Goal: Information Seeking & Learning: Learn about a topic

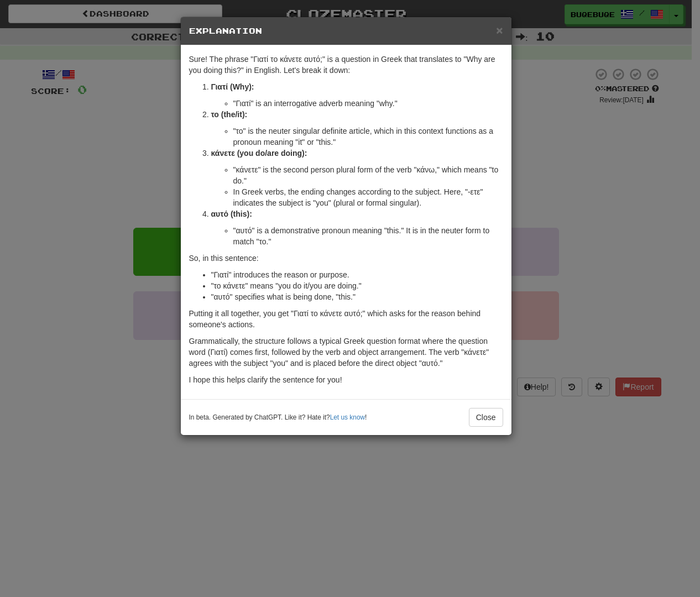
click at [580, 353] on div "× Explanation Sure! The phrase "Γιατί το κάνετε αυτό;" is a question in Greek t…" at bounding box center [350, 298] width 700 height 597
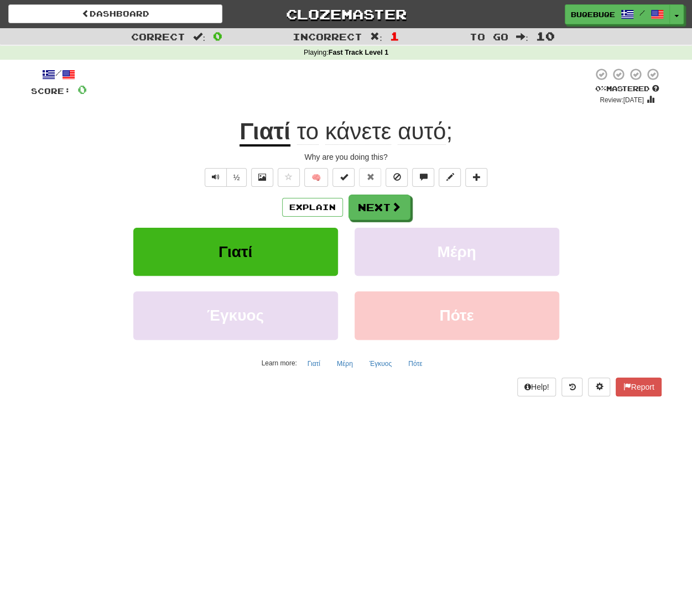
click at [431, 221] on div "Explain Next [PERSON_NAME] Έγκυος Πότε Learn more: [PERSON_NAME] Έγκυος Πότε" at bounding box center [346, 284] width 630 height 178
click at [378, 206] on button "Next" at bounding box center [380, 207] width 62 height 25
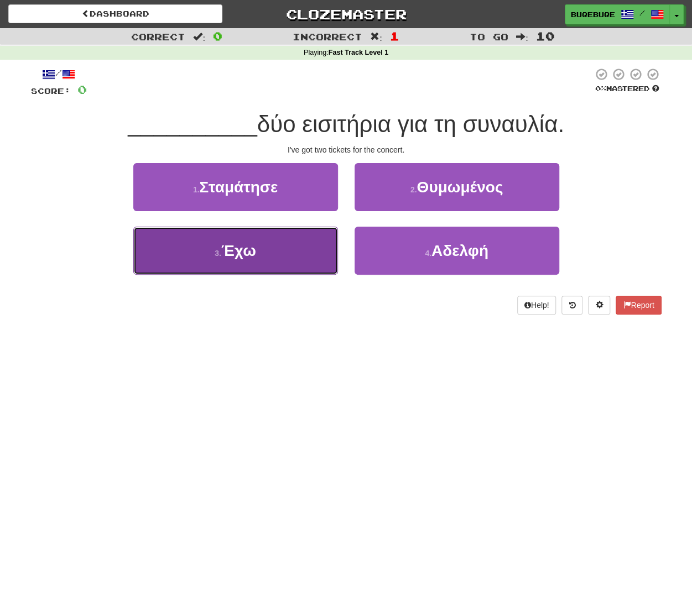
click at [249, 253] on span "Έχω" at bounding box center [238, 250] width 35 height 17
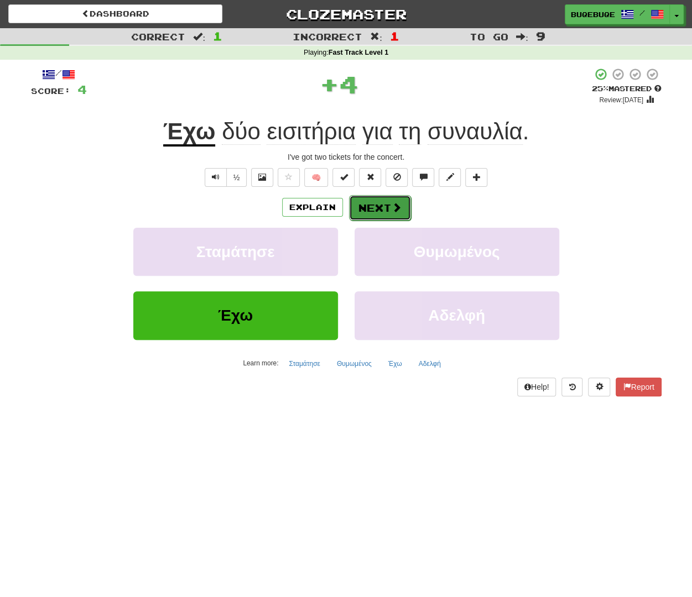
click at [380, 212] on button "Next" at bounding box center [380, 207] width 62 height 25
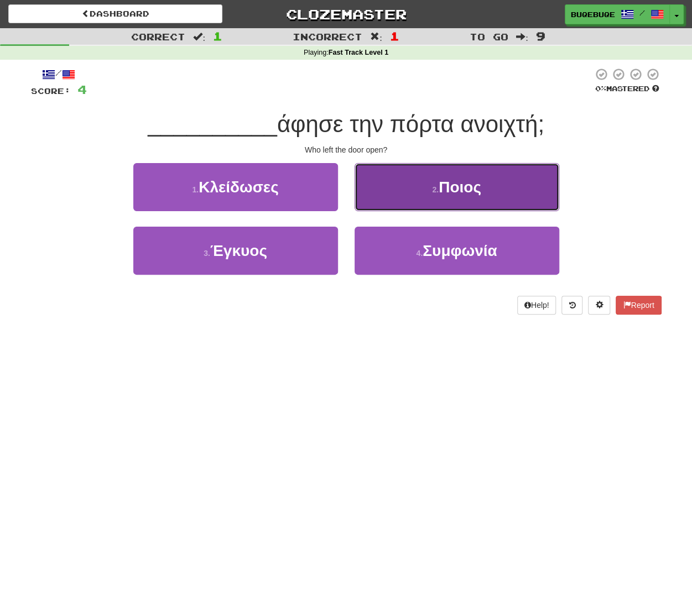
click at [399, 183] on button "2 . Ποιος" at bounding box center [456, 187] width 205 height 48
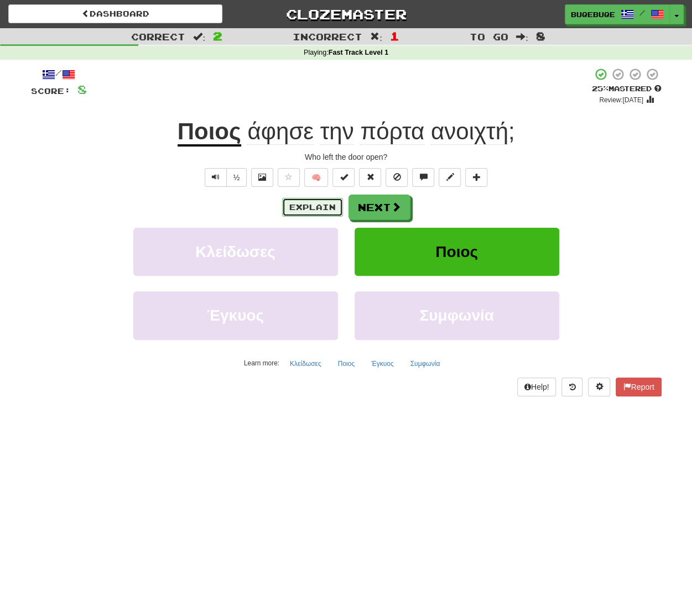
click at [296, 211] on button "Explain" at bounding box center [312, 207] width 61 height 19
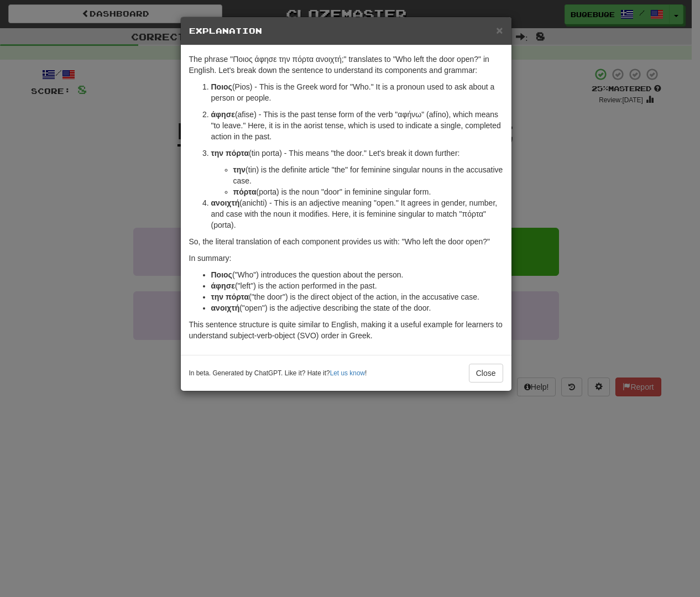
click at [148, 290] on div "× Explanation The phrase "Ποιος άφησε την πόρτα ανοιχτή;" translates to "Who le…" at bounding box center [350, 298] width 700 height 597
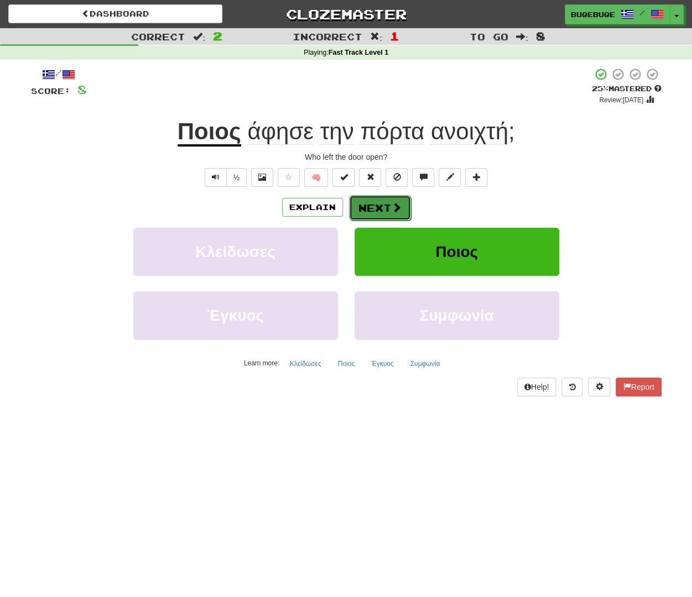
click at [376, 195] on button "Next" at bounding box center [380, 207] width 62 height 25
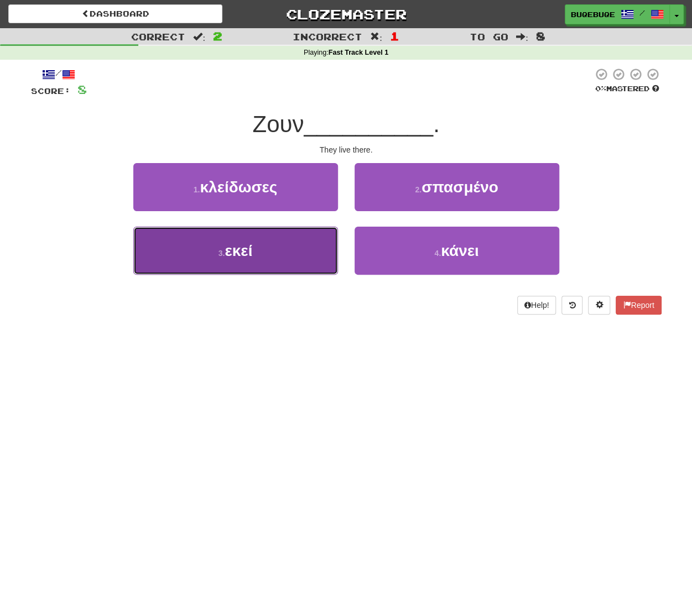
click at [263, 257] on button "3 . εκεί" at bounding box center [235, 251] width 205 height 48
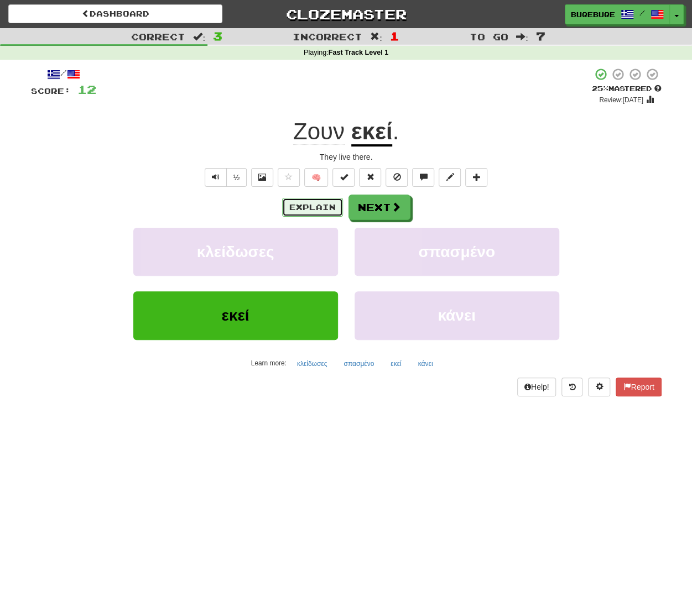
click at [328, 206] on button "Explain" at bounding box center [312, 207] width 61 height 19
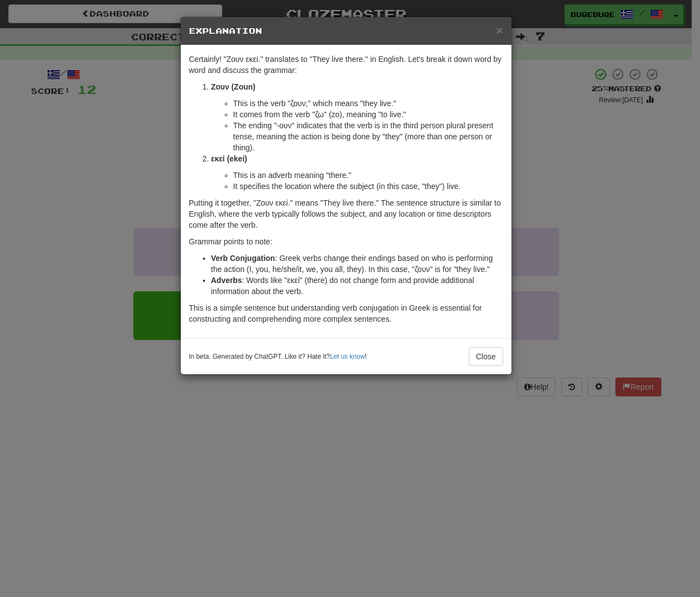
click at [564, 502] on div "× Explanation Certainly! "Ζουν εκεί." translates to "They live there." in Engli…" at bounding box center [350, 298] width 700 height 597
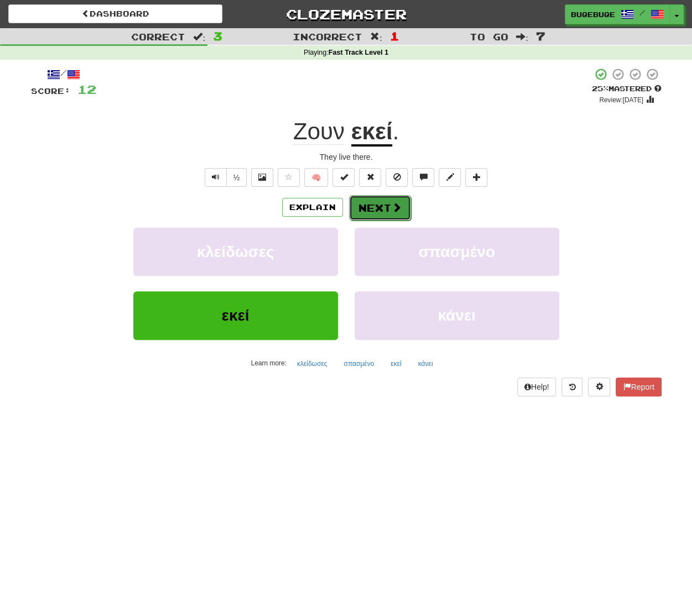
click at [359, 201] on button "Next" at bounding box center [380, 207] width 62 height 25
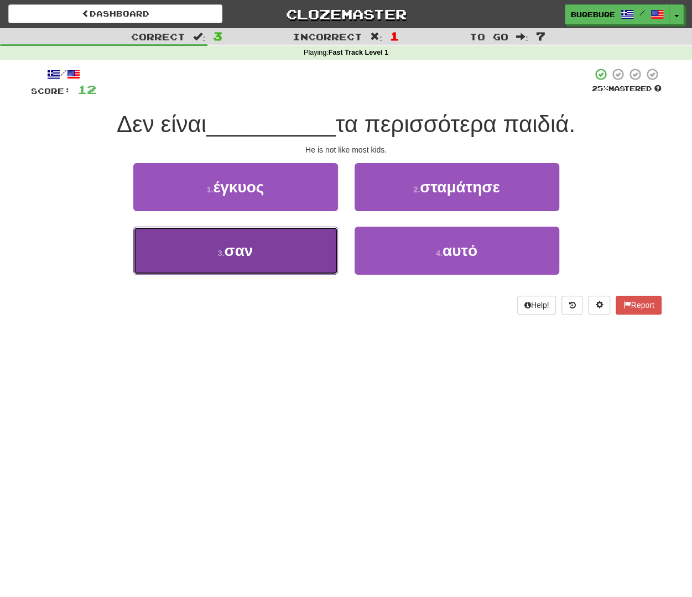
click at [301, 235] on button "3 . σαν" at bounding box center [235, 251] width 205 height 48
